Goal: Information Seeking & Learning: Learn about a topic

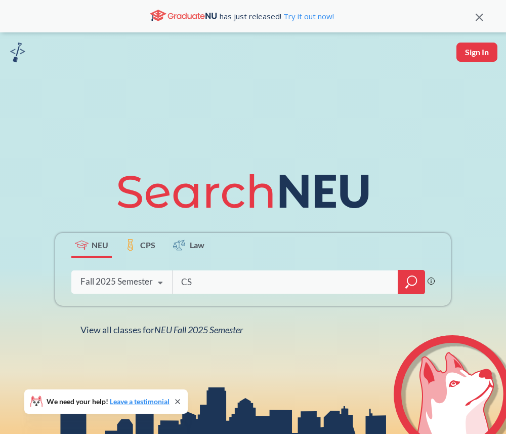
type input "CS"
click at [379, 283] on icon "magnifying glass" at bounding box center [411, 282] width 12 height 14
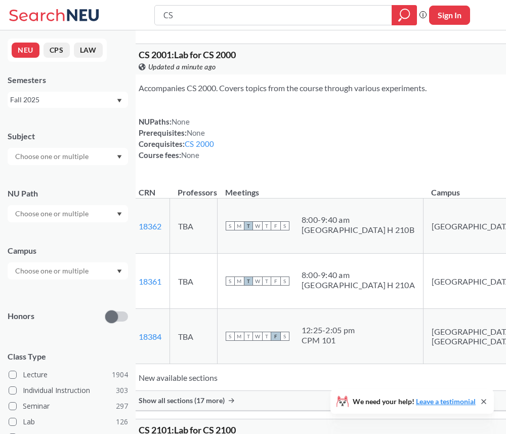
click at [59, 271] on input "text" at bounding box center [52, 271] width 85 height 12
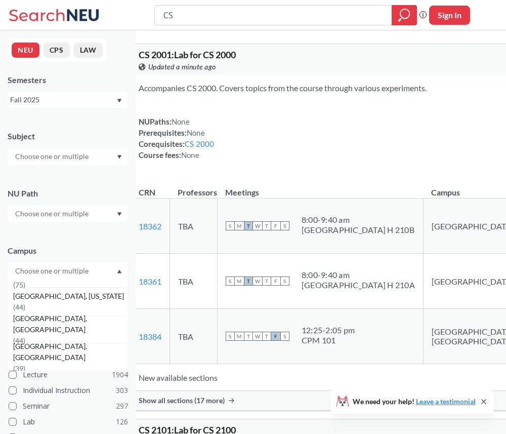
scroll to position [134, 0]
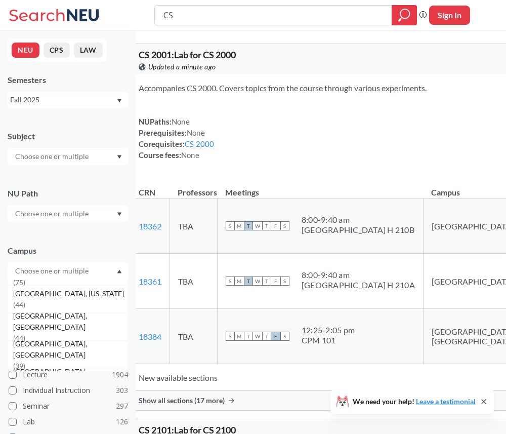
click at [55, 299] on span "[GEOGRAPHIC_DATA], [US_STATE]" at bounding box center [69, 293] width 113 height 11
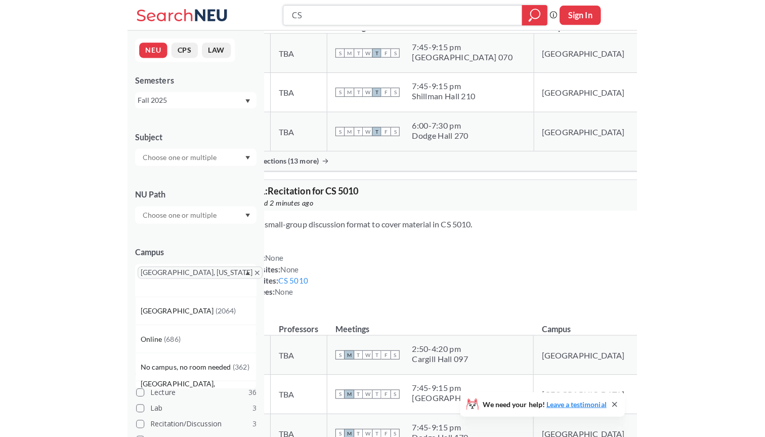
scroll to position [213, 0]
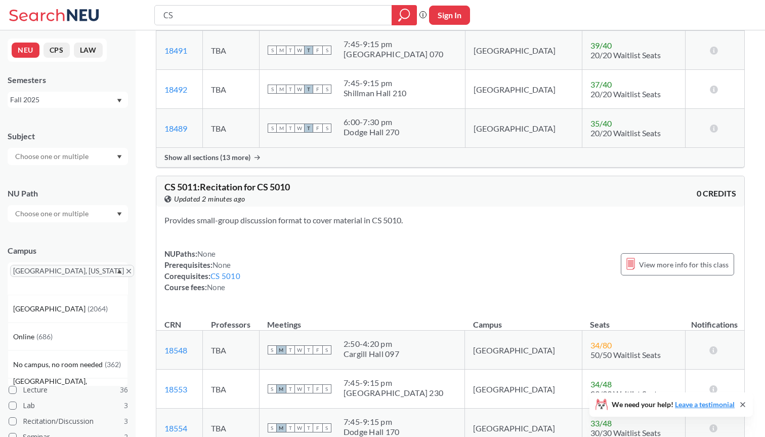
click at [26, 17] on icon at bounding box center [56, 15] width 94 height 20
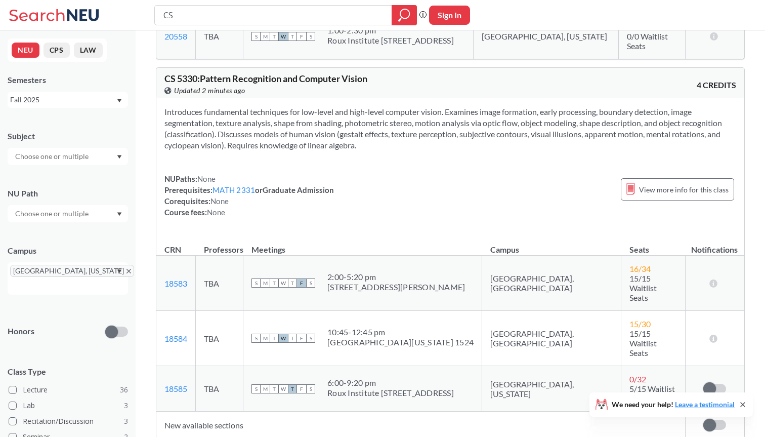
scroll to position [948, 0]
click at [74, 272] on div "[GEOGRAPHIC_DATA], [US_STATE]" at bounding box center [68, 278] width 120 height 32
click at [74, 271] on div "[GEOGRAPHIC_DATA], [US_STATE]" at bounding box center [68, 278] width 120 height 32
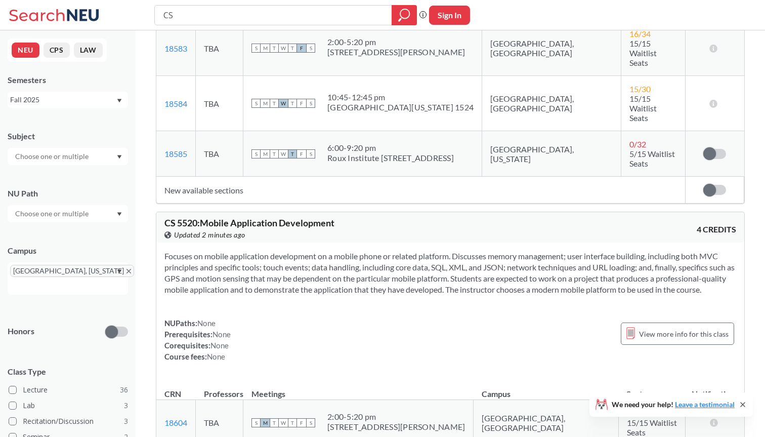
scroll to position [1182, 0]
click at [379, 148] on label at bounding box center [714, 153] width 23 height 10
click at [379, 148] on input "checkbox" at bounding box center [703, 148] width 0 height 0
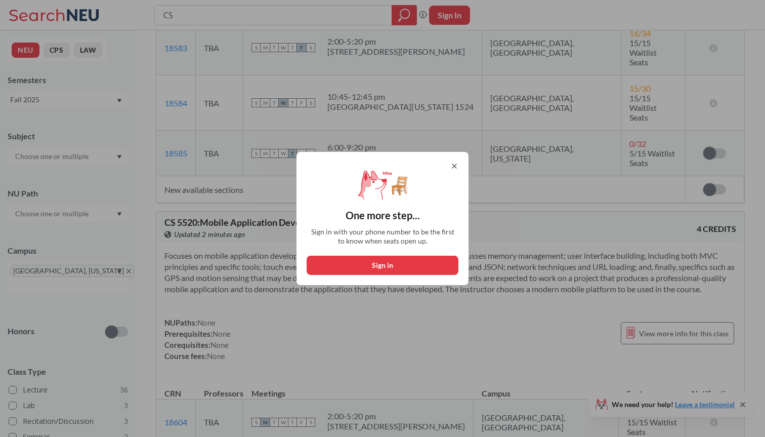
click at [379, 271] on button "Sign in" at bounding box center [383, 265] width 152 height 19
select select "US"
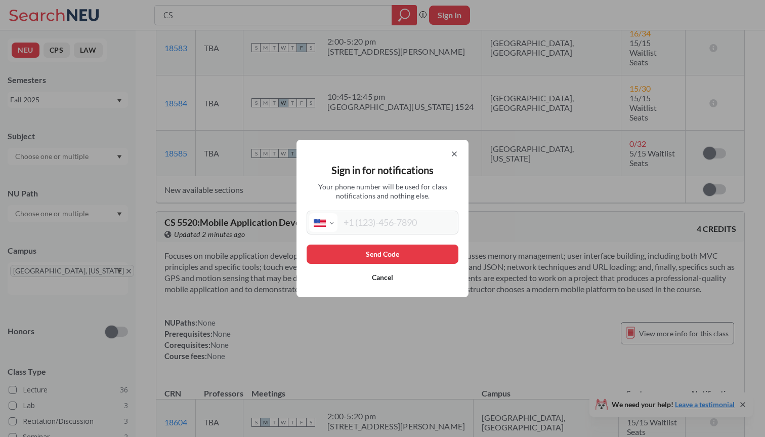
click at [379, 222] on input "tel" at bounding box center [396, 222] width 118 height 19
type input "[PHONE_NUMBER]"
click at [379, 257] on button "Send Code" at bounding box center [383, 253] width 152 height 19
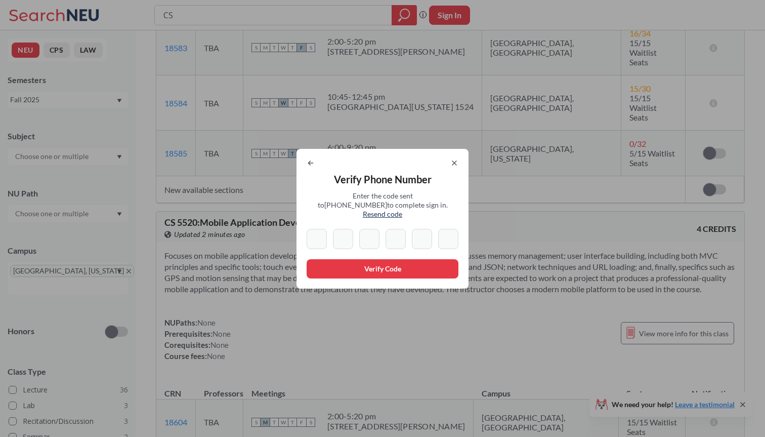
type input "1"
type input "5"
type input "4"
type input "1"
type input "7"
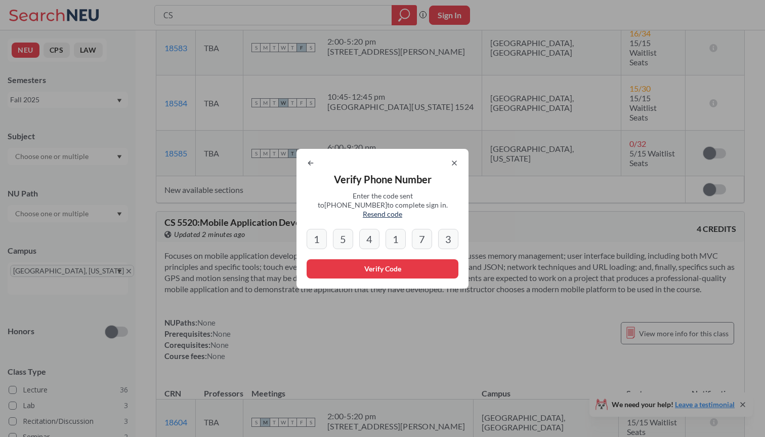
type input "3"
click at [379, 268] on button "Verify Code" at bounding box center [383, 268] width 152 height 19
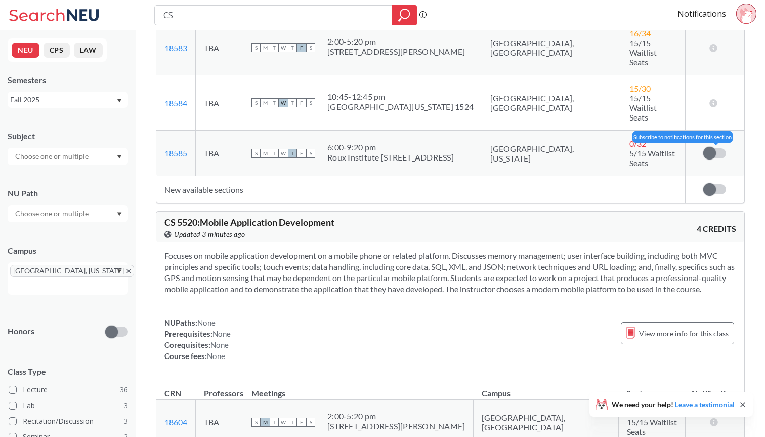
click at [379, 147] on span at bounding box center [709, 153] width 13 height 13
click at [379, 148] on input "checkbox" at bounding box center [703, 148] width 0 height 0
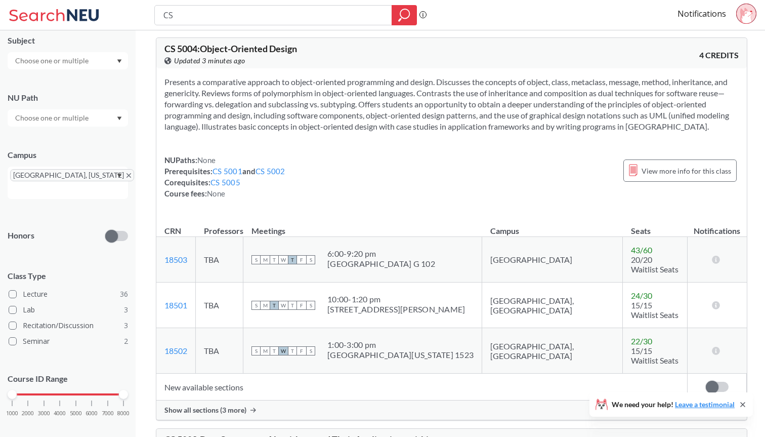
scroll to position [5497, 0]
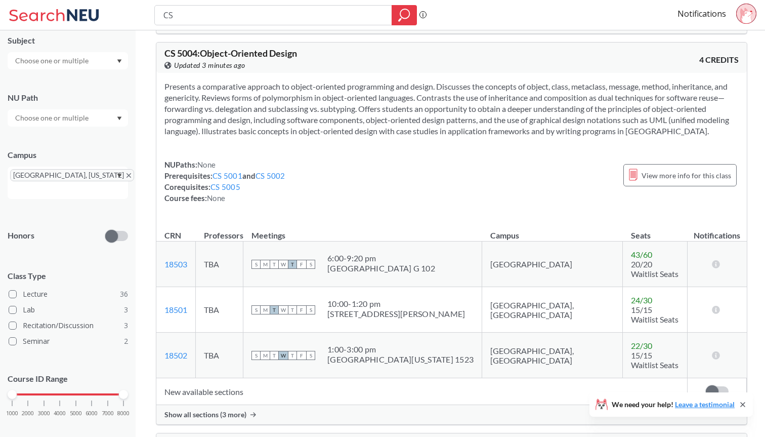
click at [99, 64] on div at bounding box center [68, 60] width 120 height 17
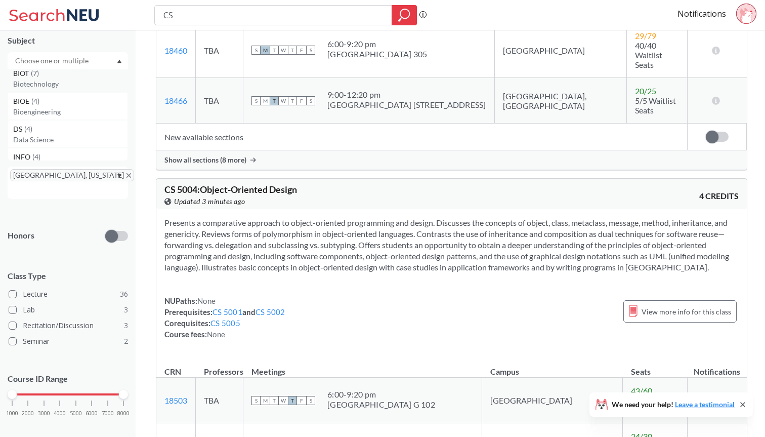
scroll to position [0, 0]
click at [80, 82] on div "CS ( 20 )" at bounding box center [70, 78] width 114 height 11
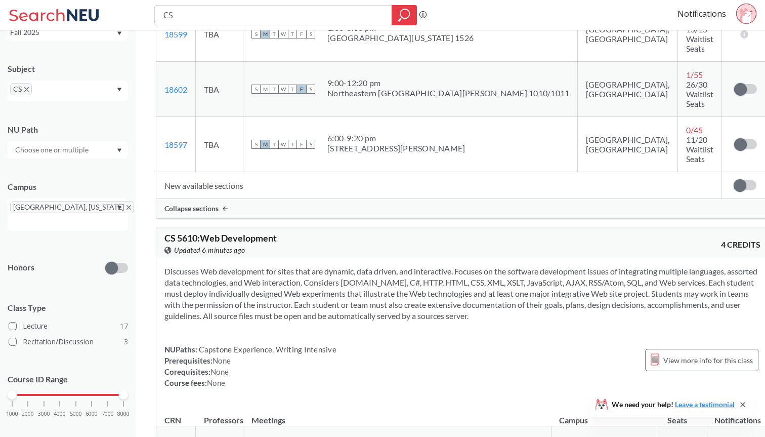
scroll to position [3334, 0]
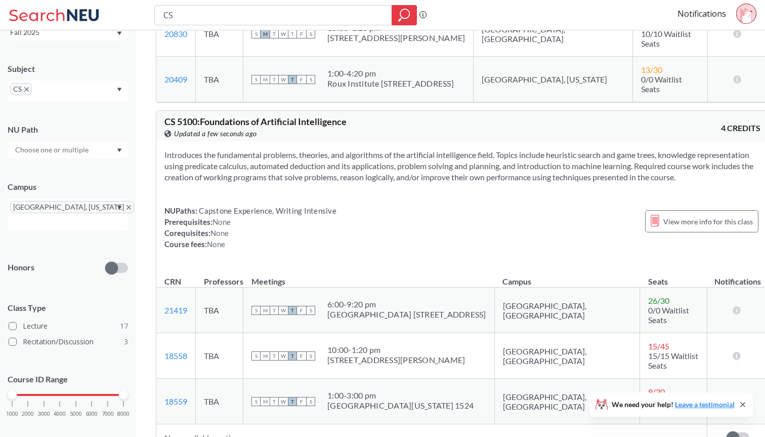
scroll to position [4493, 0]
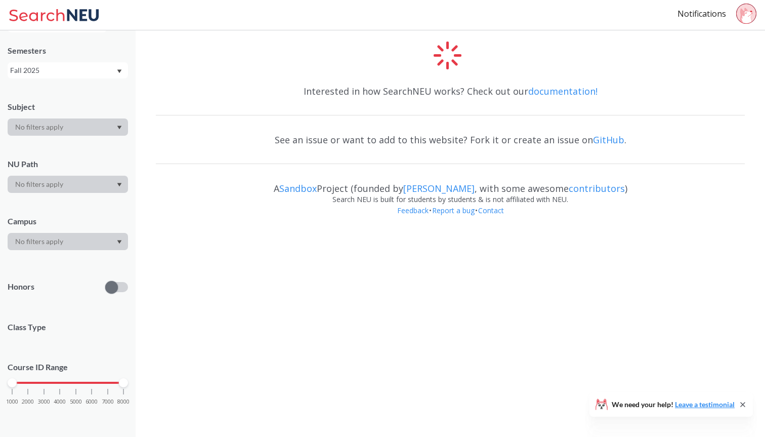
scroll to position [45, 0]
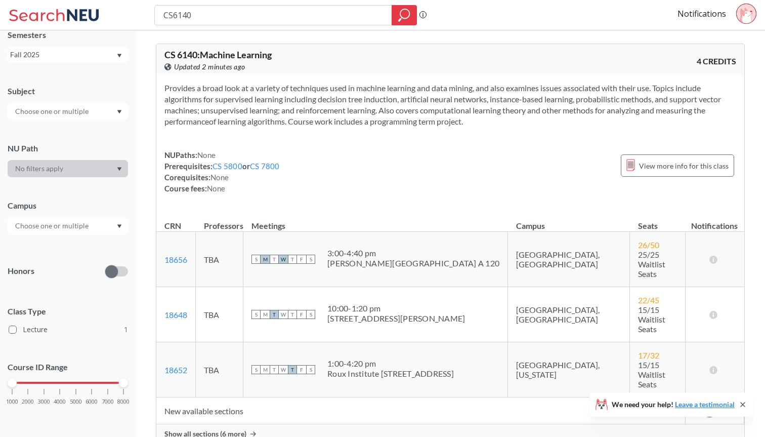
type input "CS"
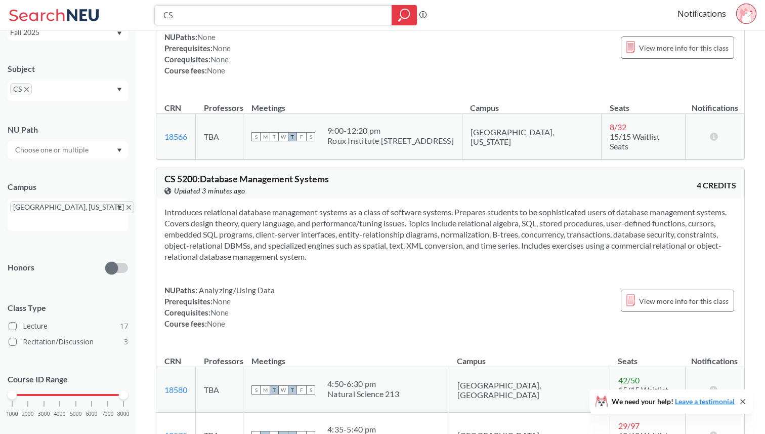
scroll to position [6468, 0]
